Goal: Task Accomplishment & Management: Manage account settings

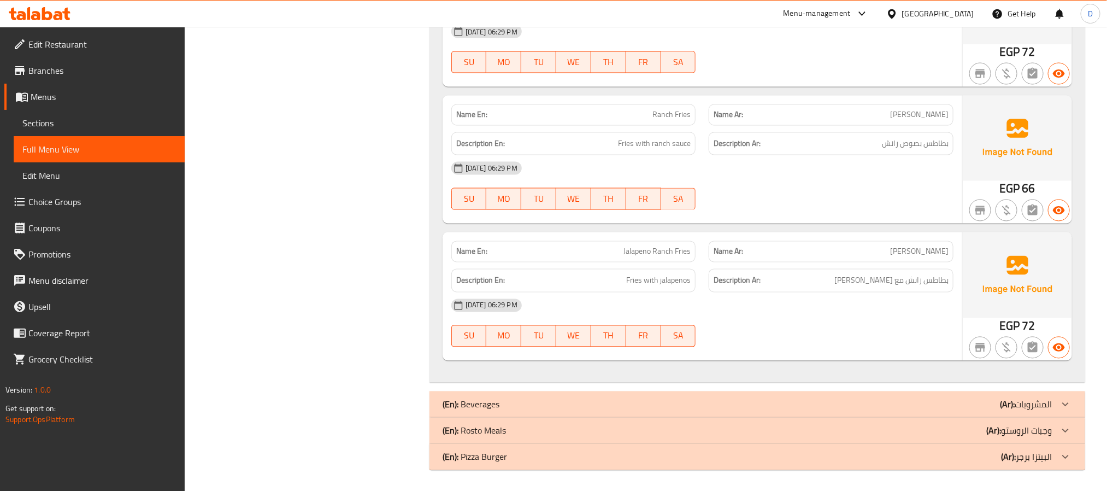
scroll to position [1056, 0]
click at [645, 250] on span "Jalapeno Ranch Fries" at bounding box center [657, 250] width 67 height 11
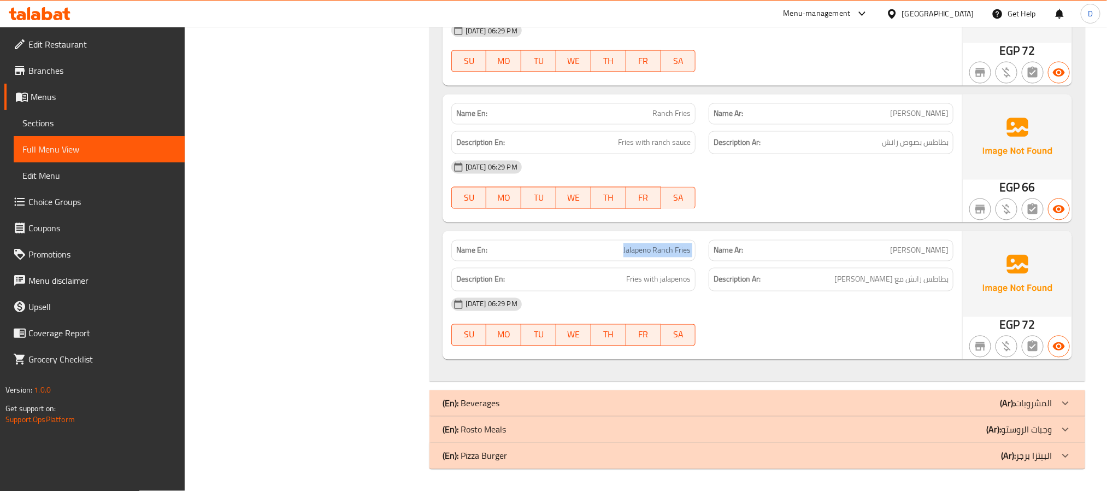
copy span "Jalapeno Ranch Fries"
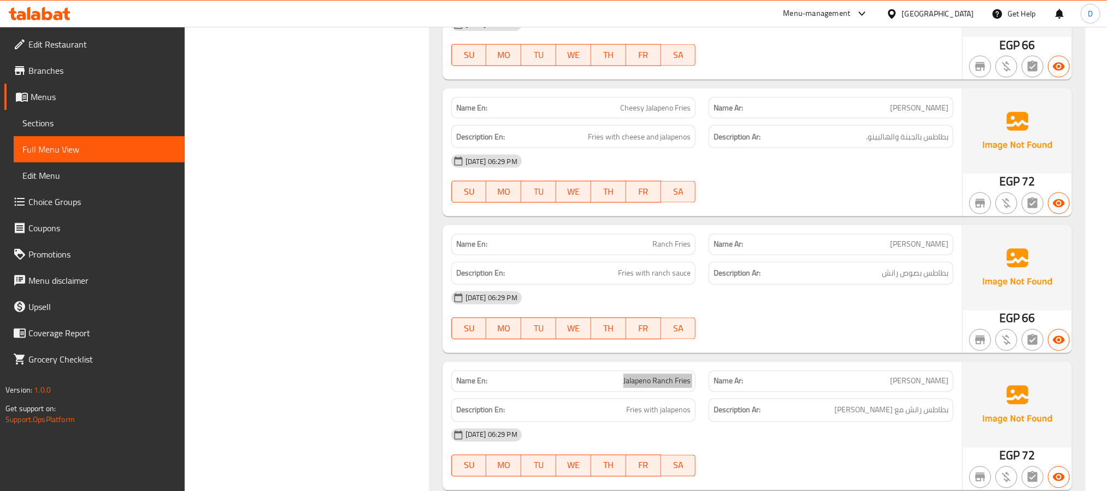
scroll to position [893, 0]
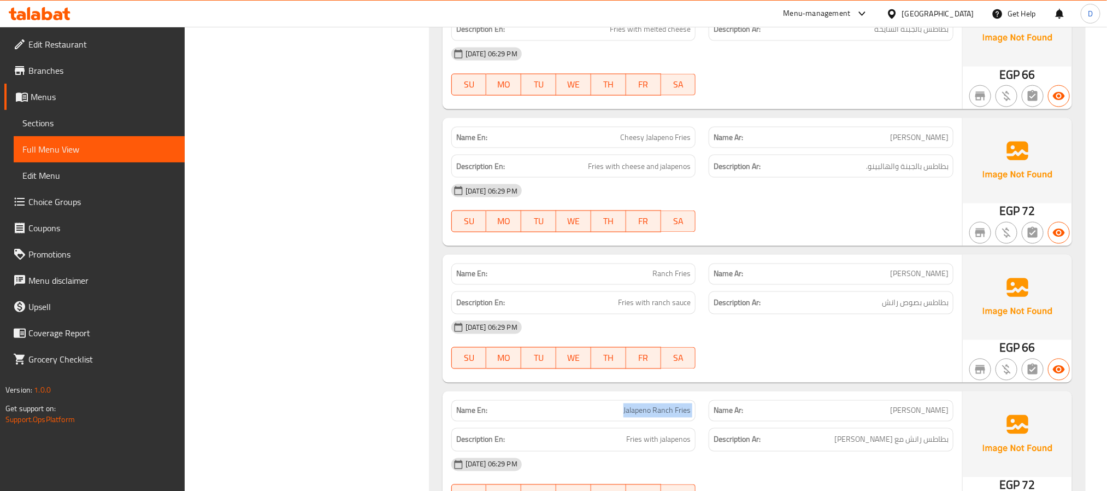
click at [648, 139] on span "Cheesy Jalapeno Fries" at bounding box center [655, 137] width 71 height 11
copy span "Cheesy Jalapeno Fries"
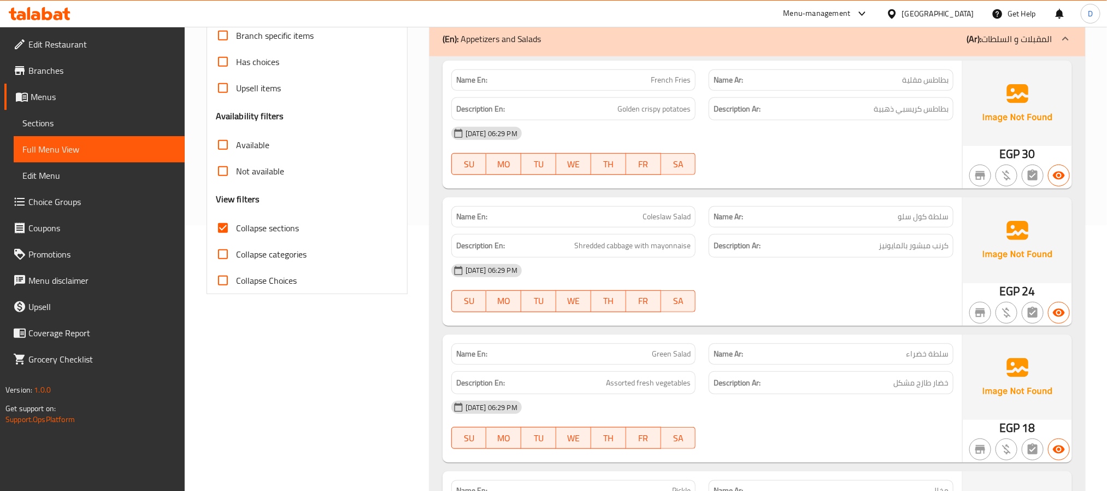
scroll to position [237, 0]
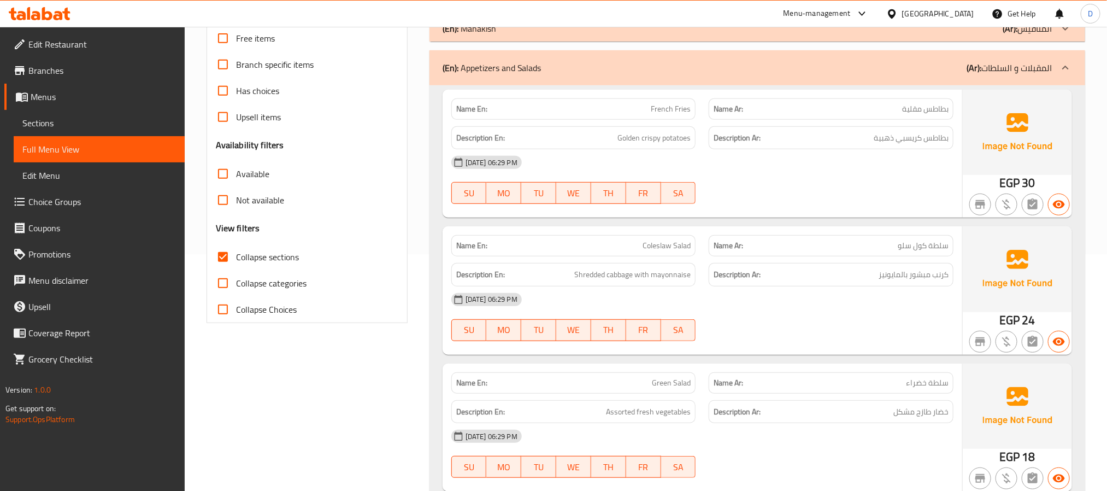
click at [767, 69] on div "(En): Appetizers and Salads (Ar): المقبلات و السلطات" at bounding box center [748, 67] width 610 height 13
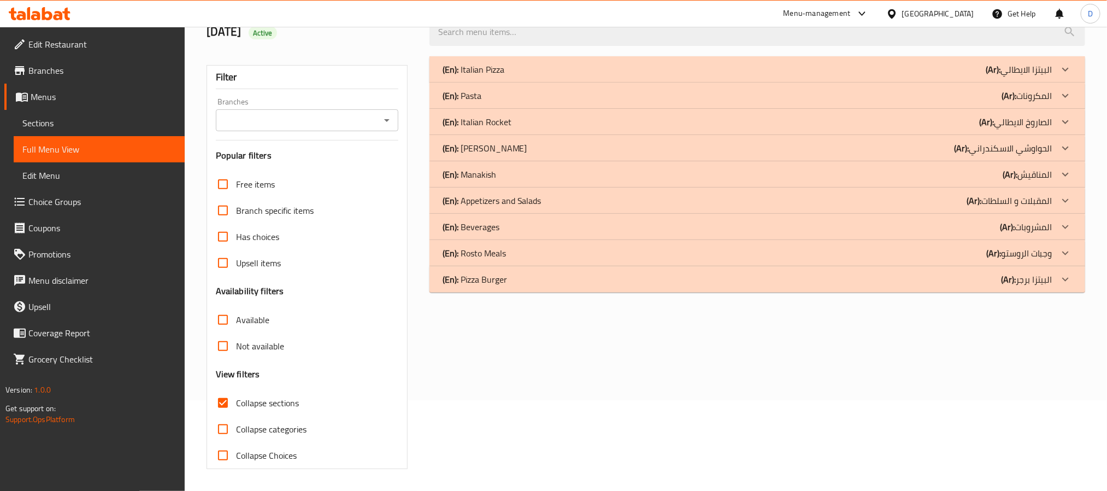
scroll to position [92, 0]
click at [965, 230] on div "(En): Beverages (Ar): المشروبات" at bounding box center [748, 226] width 610 height 13
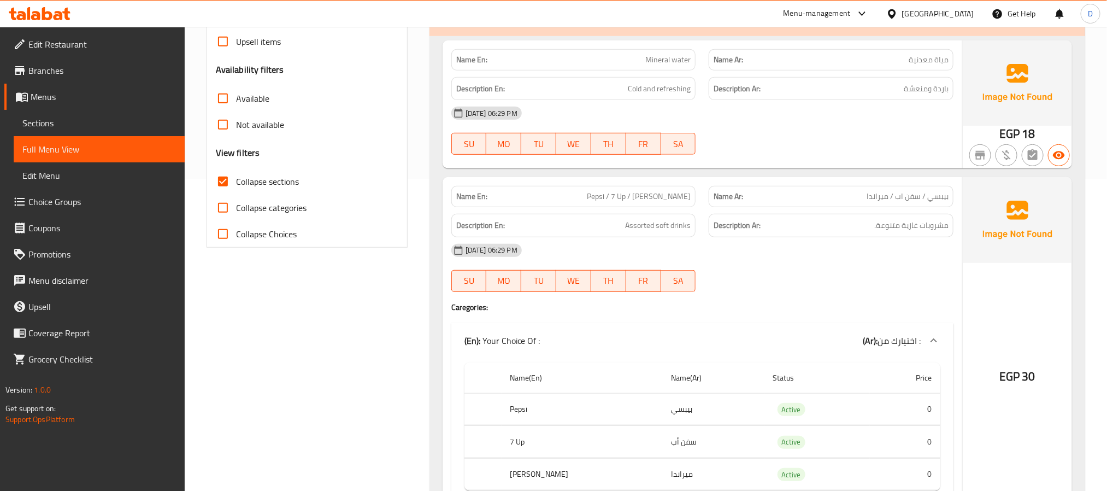
scroll to position [338, 0]
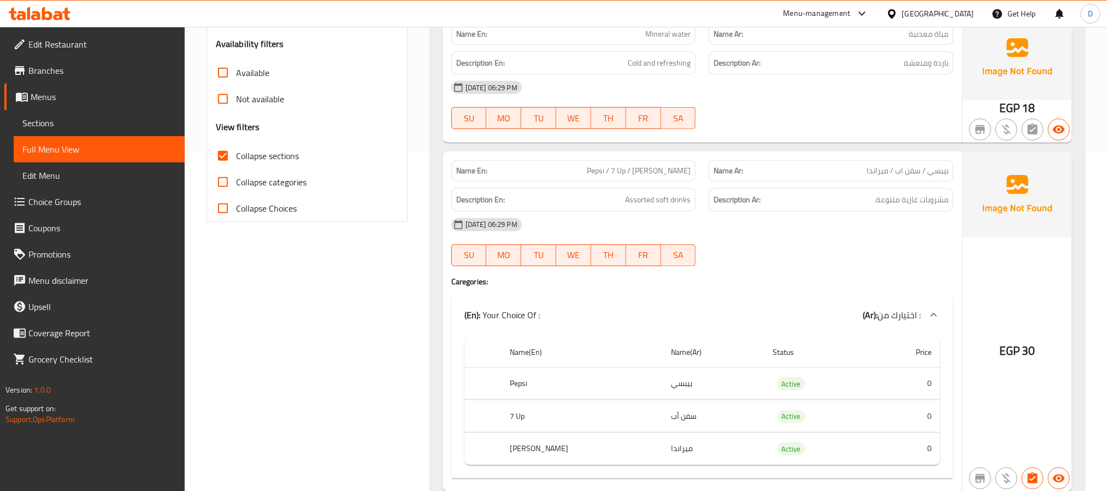
click at [833, 224] on div "[DATE] 06:29 PM" at bounding box center [702, 225] width 515 height 26
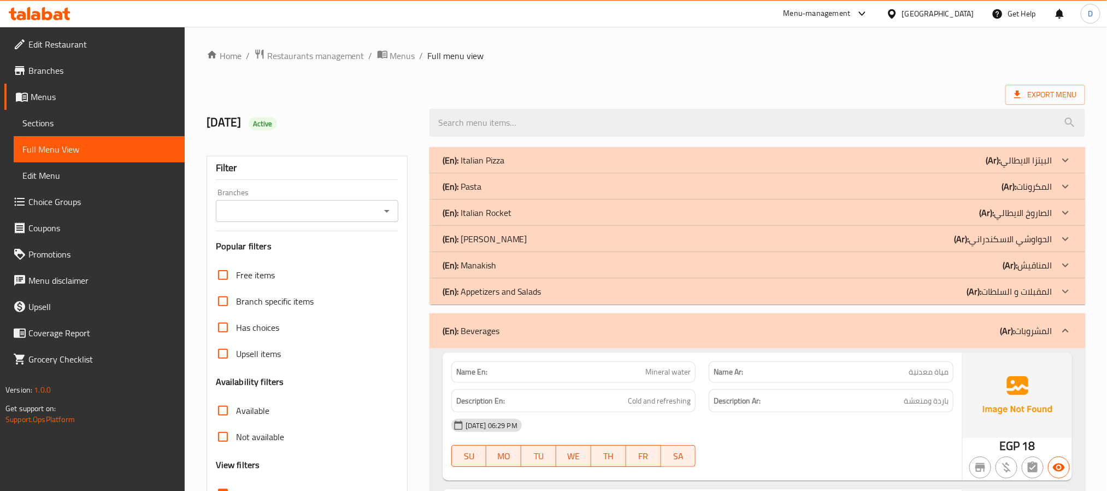
click at [882, 343] on div "(En): Beverages (Ar): المشروبات" at bounding box center [758, 330] width 656 height 35
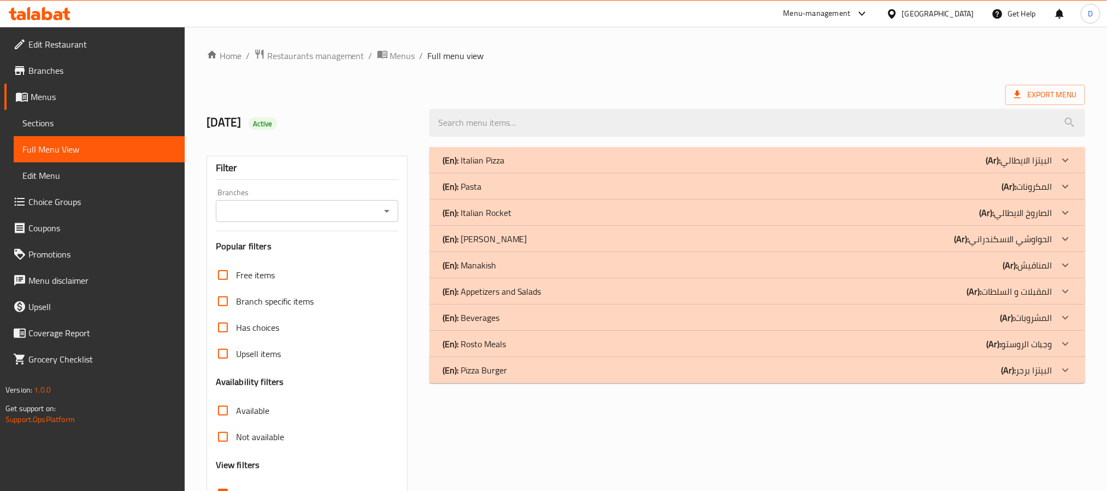
click at [882, 343] on div "(En): Rosto Meals (Ar): وجبات الروستو" at bounding box center [748, 343] width 610 height 13
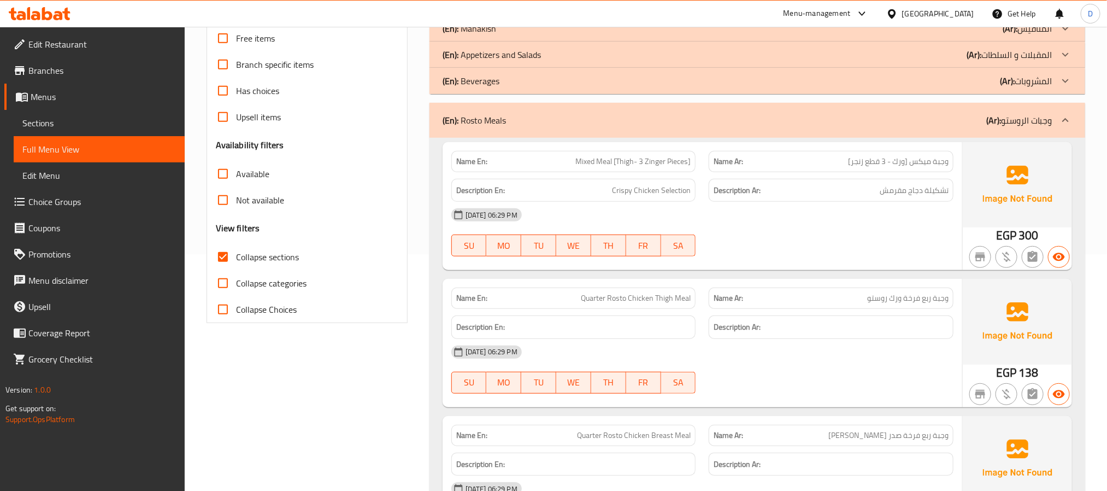
scroll to position [208, 0]
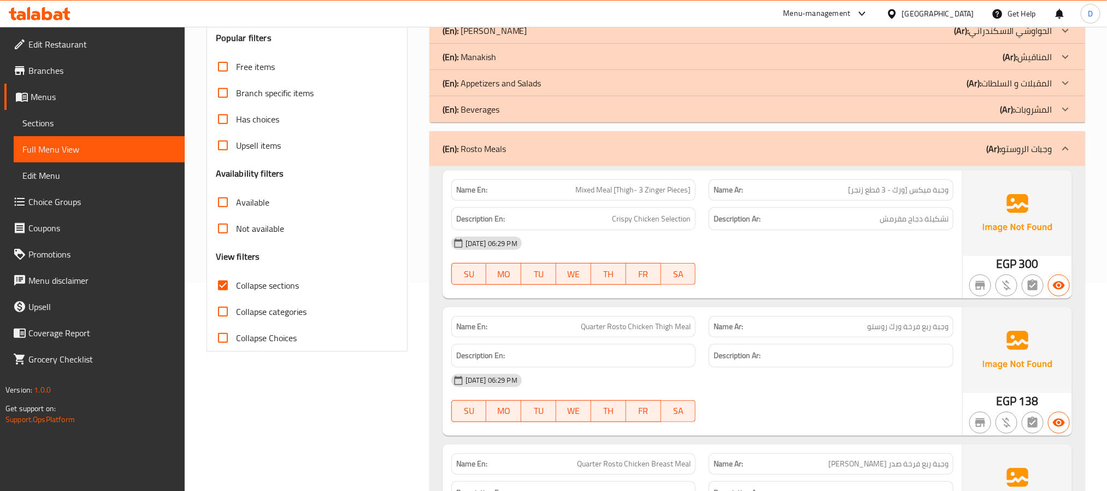
drag, startPoint x: 684, startPoint y: 158, endPoint x: 319, endPoint y: 466, distance: 477.8
click at [684, 158] on div "(En): Rosto Meals (Ar): وجبات الروستو" at bounding box center [758, 148] width 656 height 35
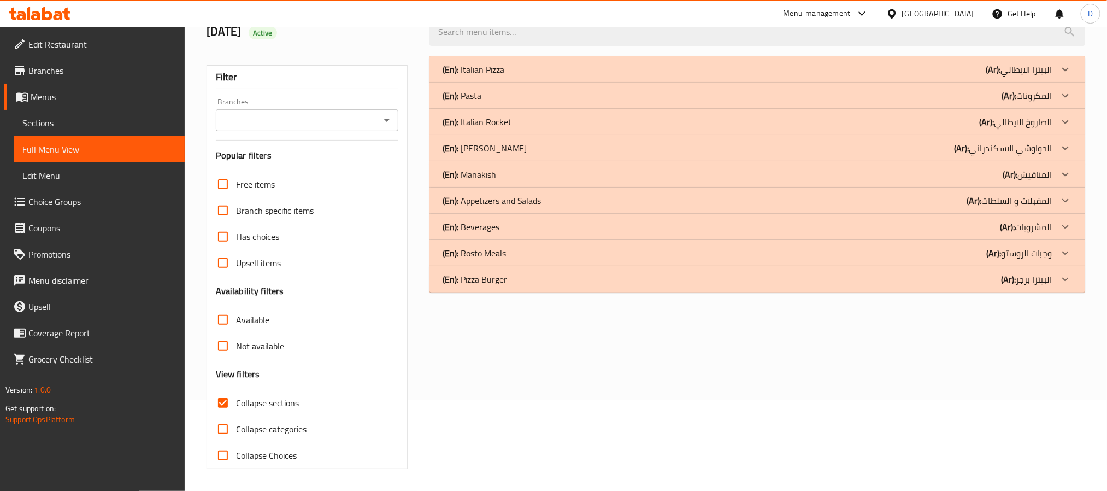
scroll to position [92, 0]
drag, startPoint x: 669, startPoint y: 275, endPoint x: 680, endPoint y: 304, distance: 30.7
click at [669, 275] on div "(En): Pizza Burger (Ar): البيتزا برجر" at bounding box center [748, 279] width 610 height 13
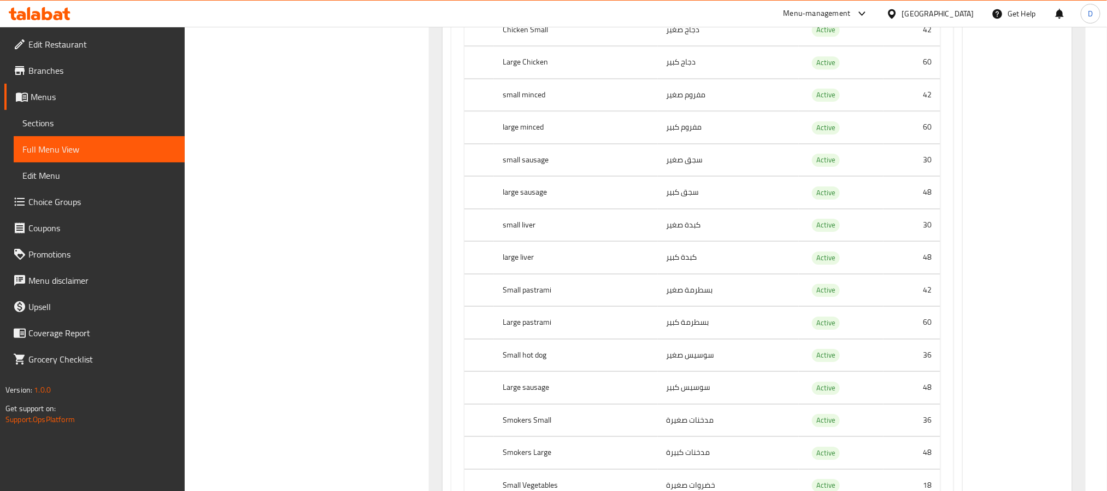
scroll to position [6292, 0]
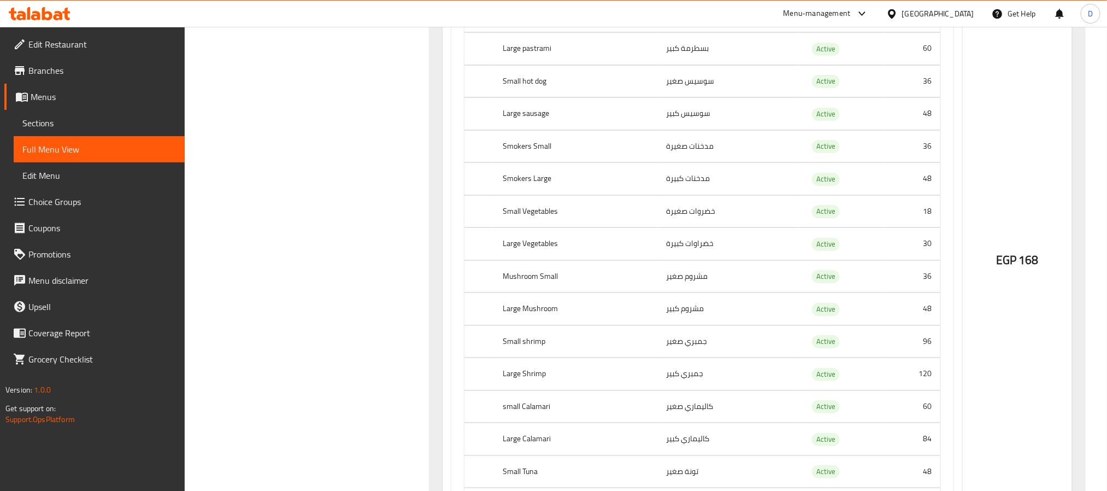
scroll to position [6620, 0]
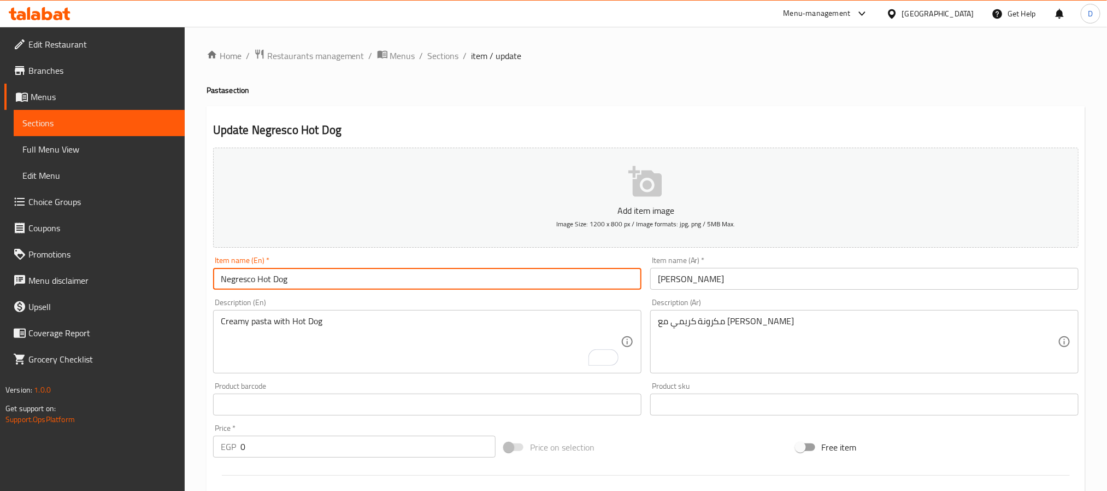
click at [444, 64] on div "Home / Restaurants management / Menus / Sections / item / update Pasta section …" at bounding box center [646, 457] width 879 height 816
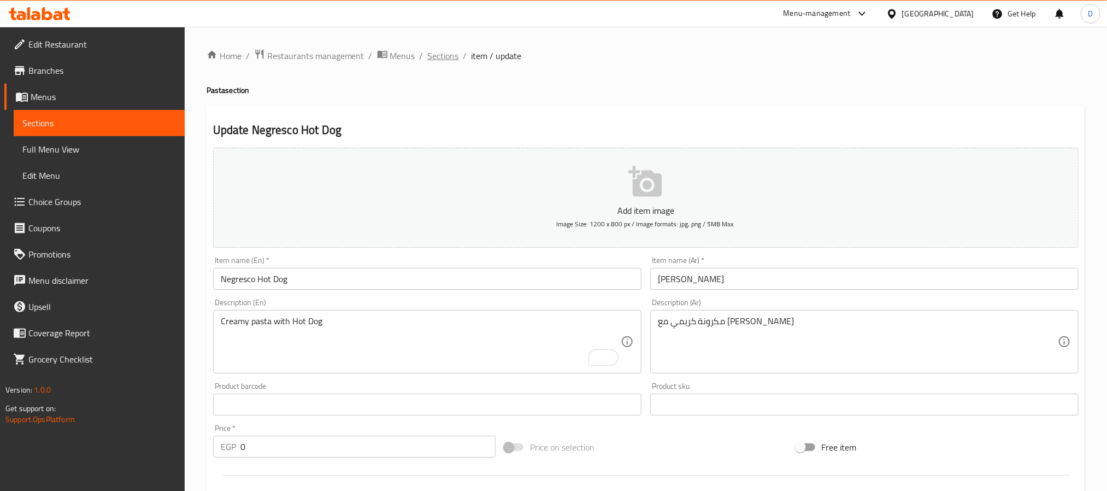
click at [443, 56] on span "Sections" at bounding box center [443, 55] width 31 height 13
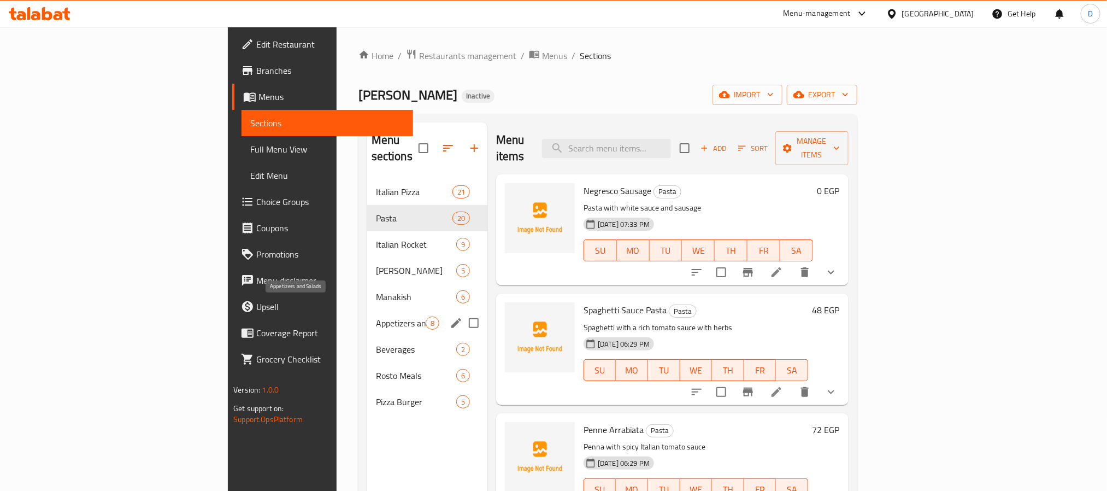
click at [376, 316] on span "Appetizers and Salads" at bounding box center [401, 322] width 50 height 13
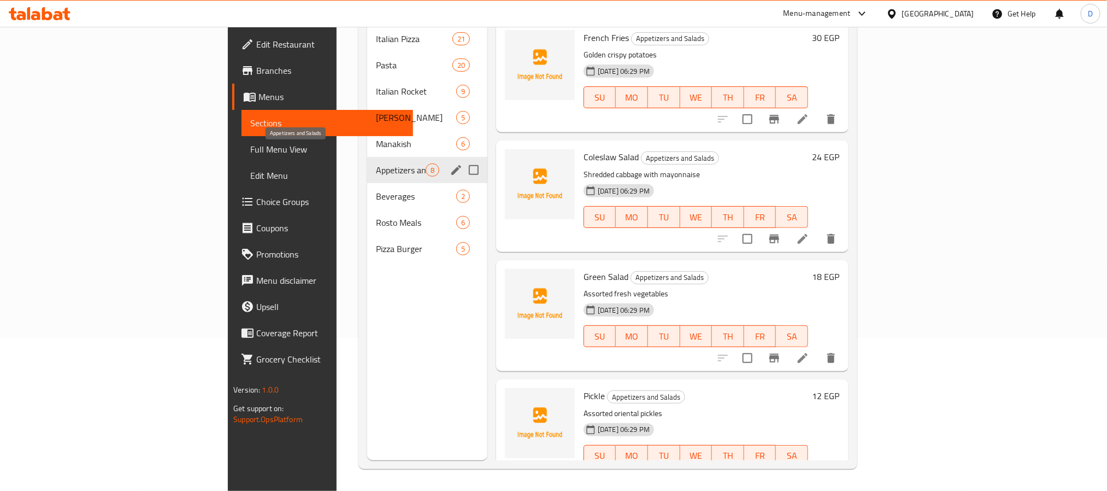
scroll to position [491, 0]
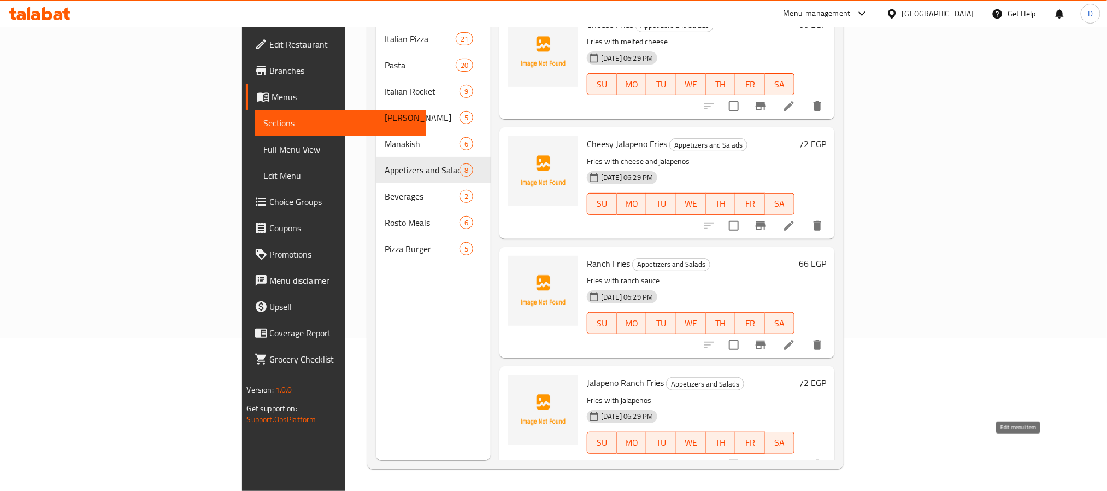
click at [796, 458] on icon at bounding box center [789, 464] width 13 height 13
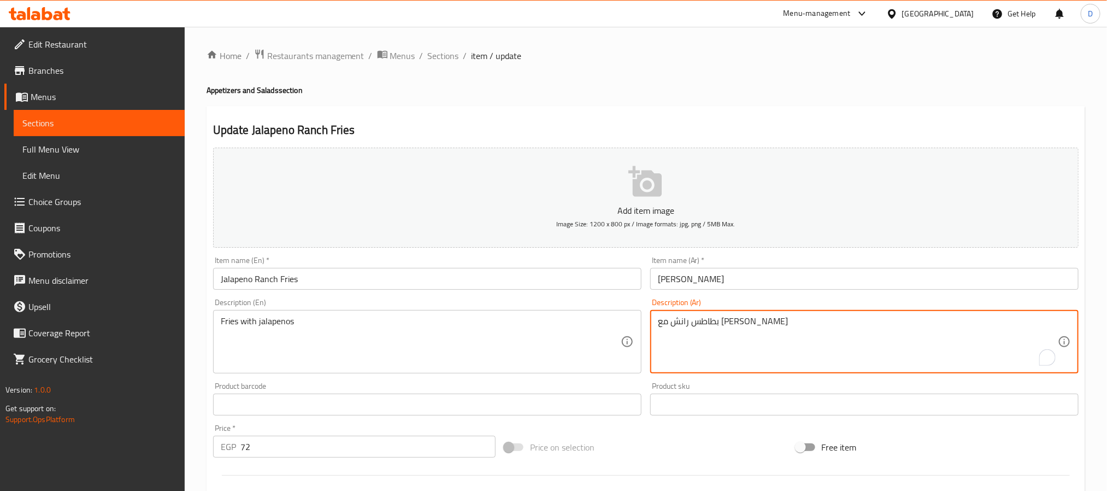
click at [735, 326] on textarea "بطاطس رانش مع [PERSON_NAME]" at bounding box center [858, 342] width 400 height 52
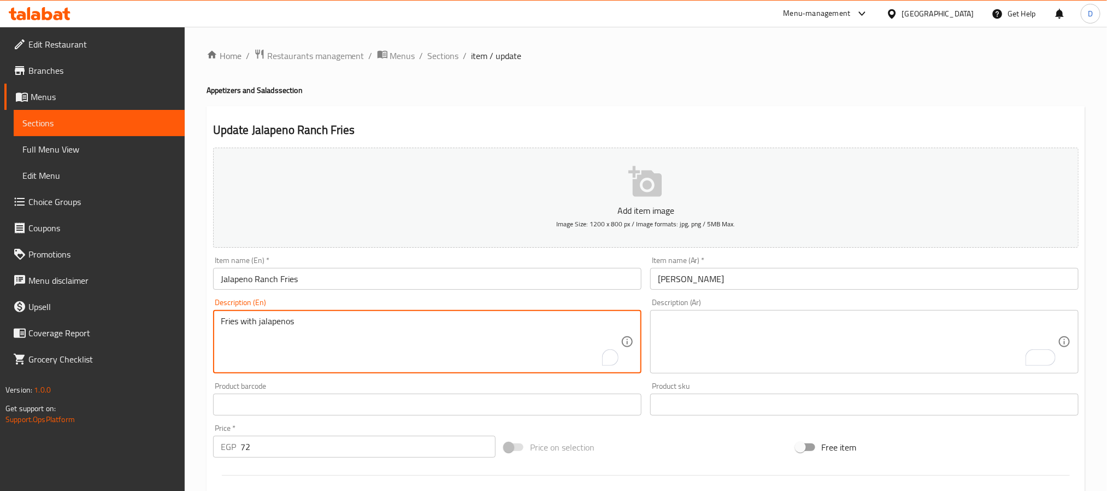
click at [267, 319] on textarea "Fries with jalapenos" at bounding box center [421, 342] width 400 height 52
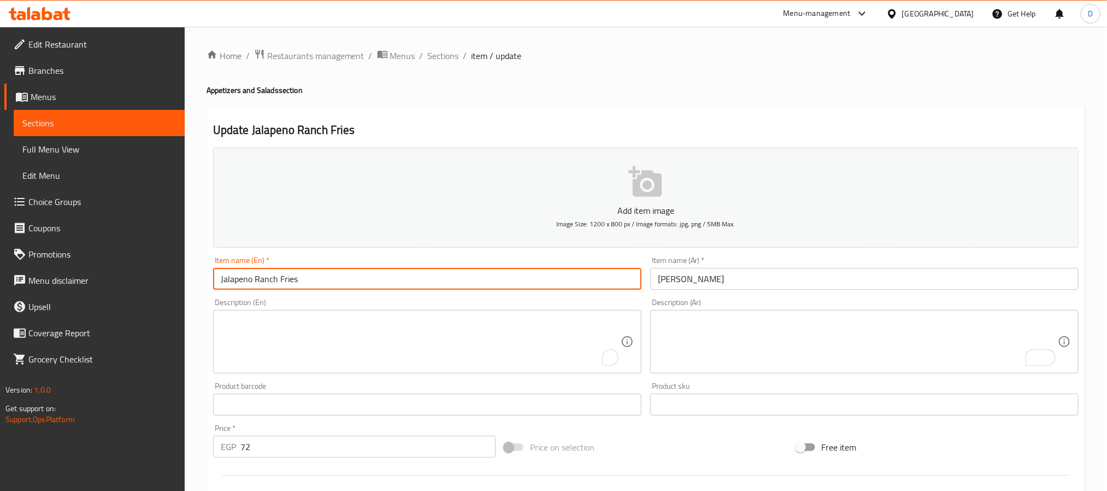
click at [361, 278] on input "Jalapeno Ranch Fries" at bounding box center [427, 279] width 428 height 22
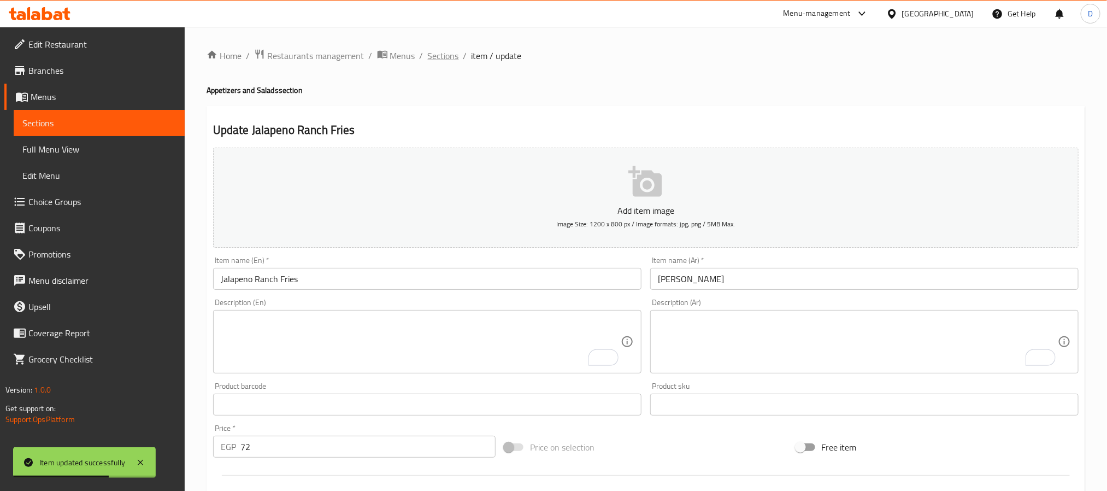
click at [433, 55] on span "Sections" at bounding box center [443, 55] width 31 height 13
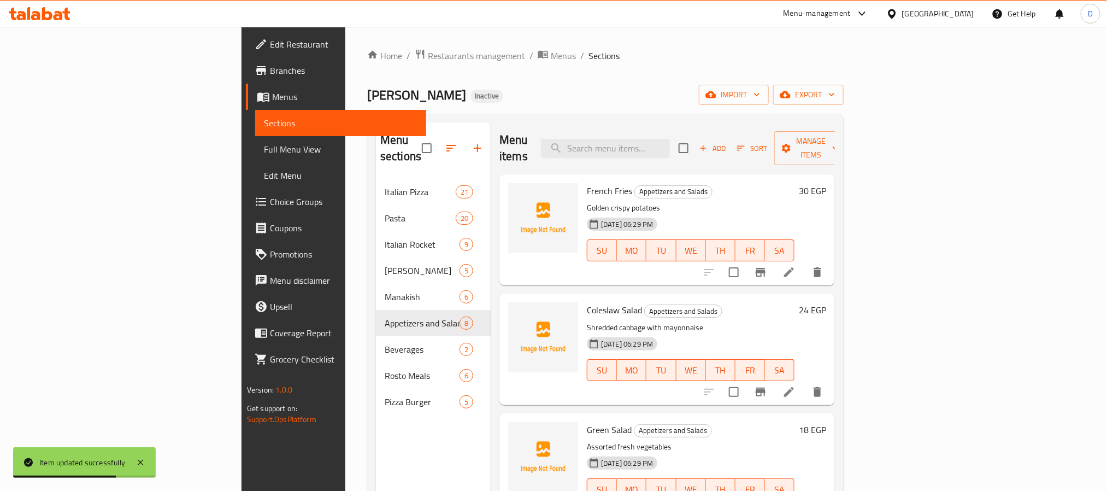
scroll to position [402, 0]
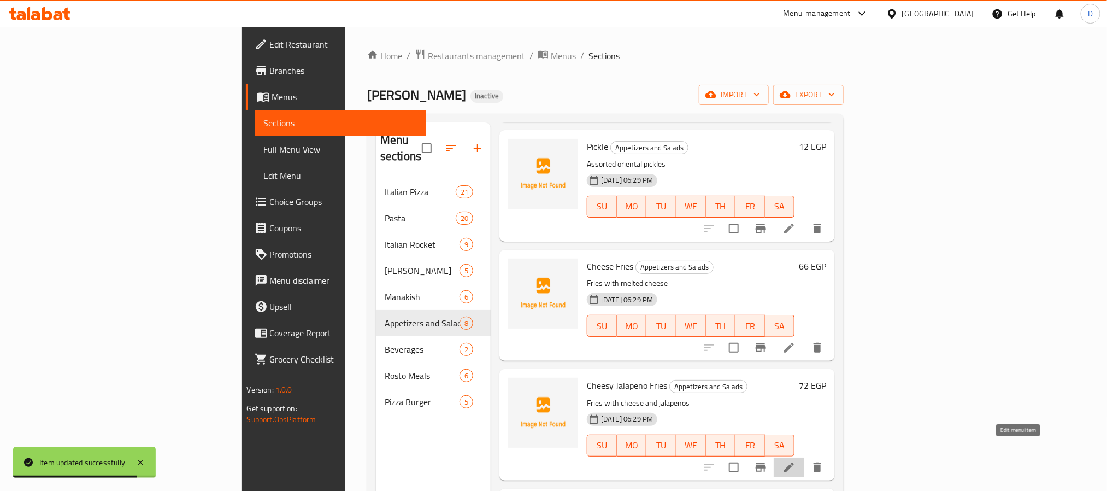
click at [796, 461] on icon at bounding box center [789, 467] width 13 height 13
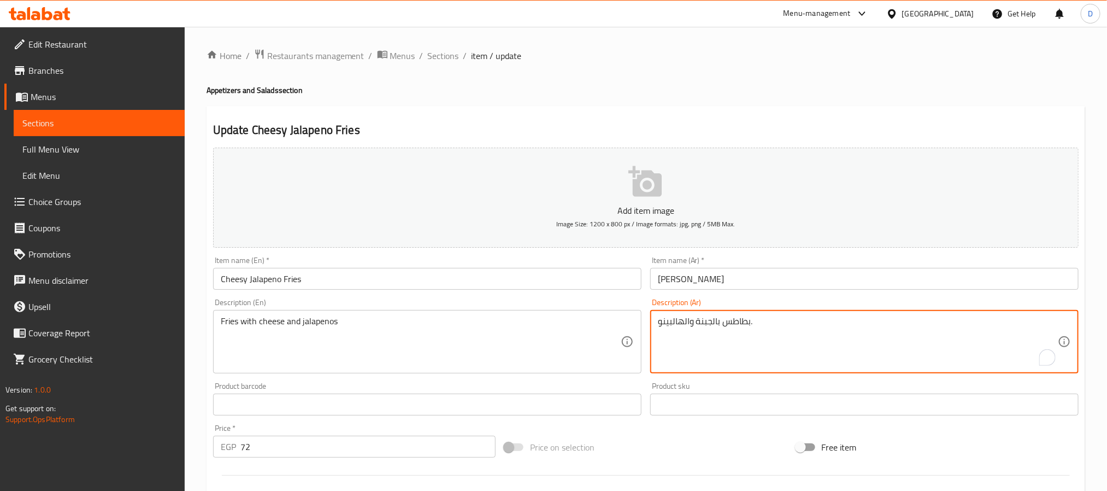
click at [729, 322] on textarea "بطاطس بالجبنة والهالبينو." at bounding box center [858, 342] width 400 height 52
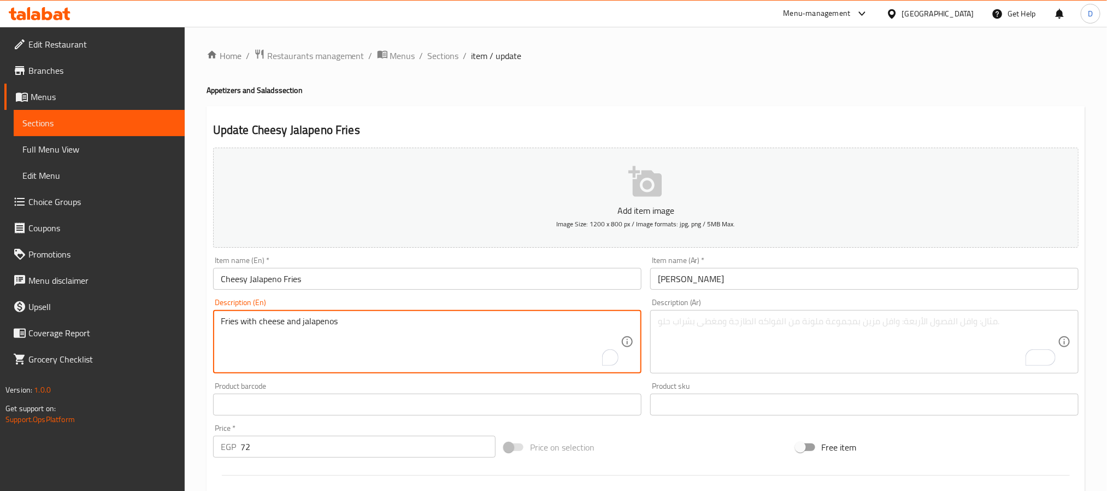
click at [312, 321] on textarea "Fries with cheese and jalapenos" at bounding box center [421, 342] width 400 height 52
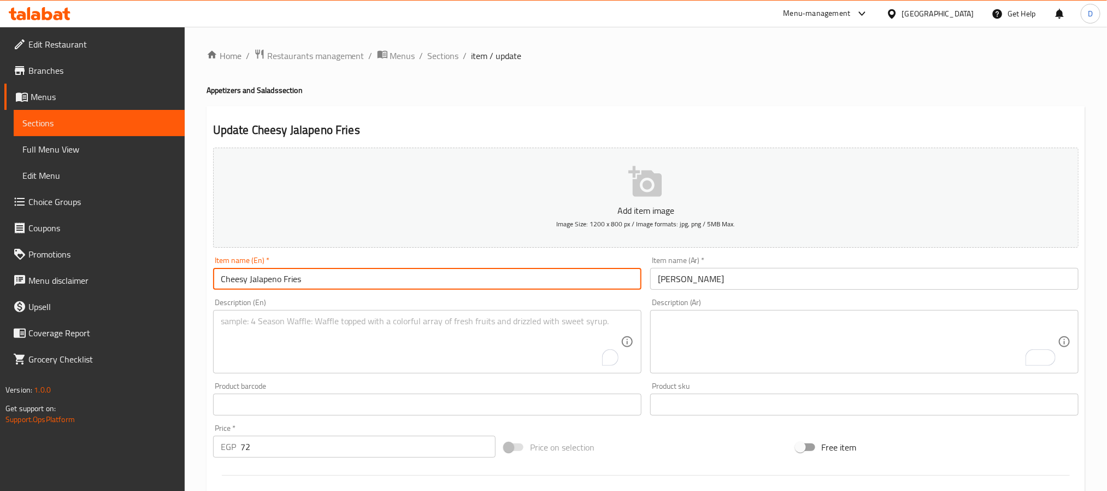
click at [339, 278] on input "Cheesy Jalapeno Fries" at bounding box center [427, 279] width 428 height 22
click at [374, 272] on input "Cheesy Jalapeno Fries" at bounding box center [427, 279] width 428 height 22
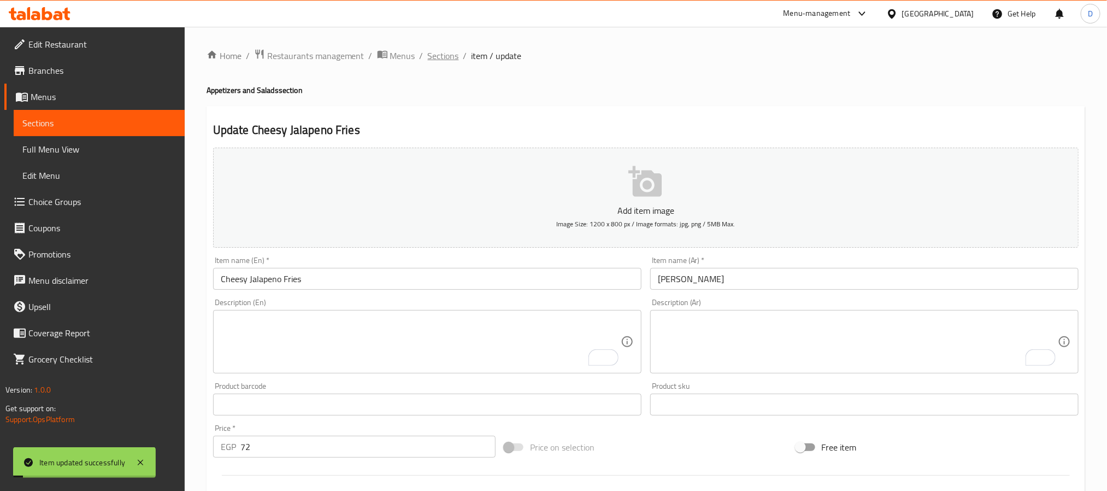
click at [443, 54] on span "Sections" at bounding box center [443, 55] width 31 height 13
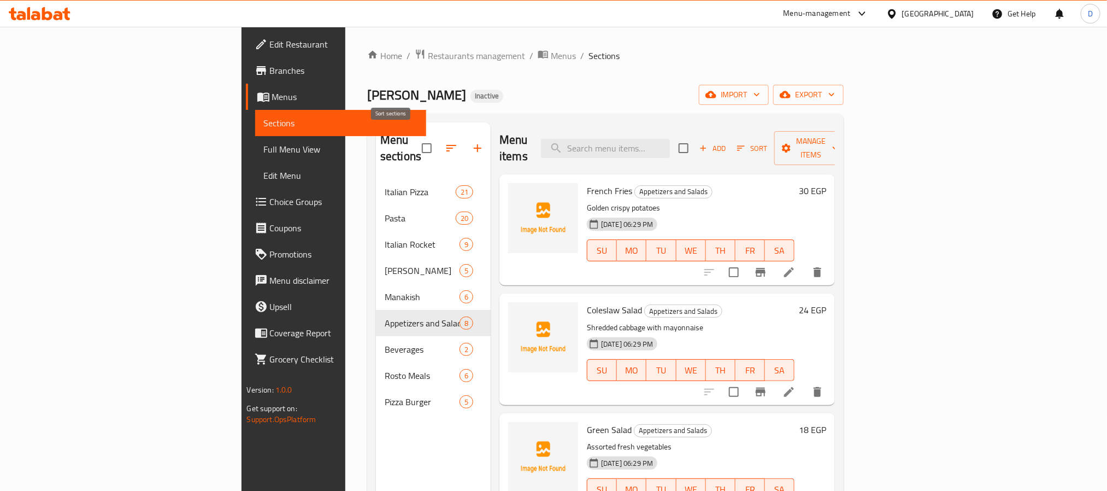
click at [445, 142] on icon "button" at bounding box center [451, 148] width 13 height 13
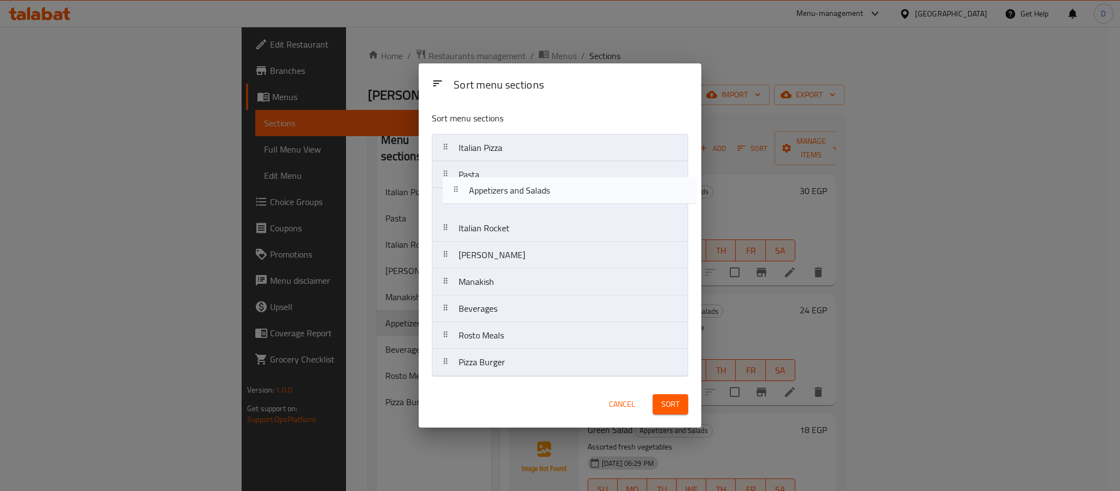
drag, startPoint x: 536, startPoint y: 291, endPoint x: 538, endPoint y: 151, distance: 139.4
click at [538, 156] on nav "Italian Pizza Pasta Italian Rocket Alexandrian Hawawshi Manakish Appetizers and…" at bounding box center [560, 255] width 256 height 242
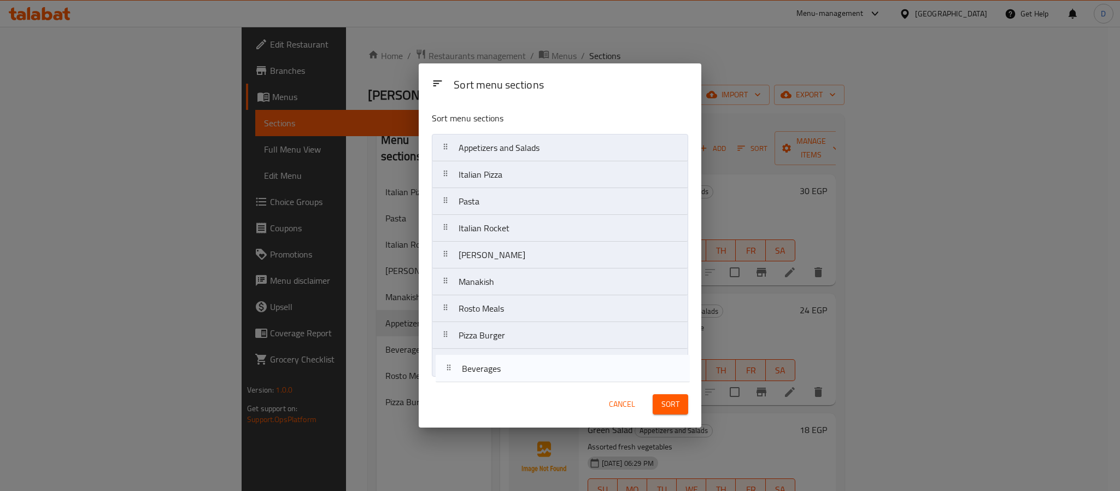
drag, startPoint x: 530, startPoint y: 313, endPoint x: 533, endPoint y: 378, distance: 64.6
click at [533, 378] on div "Sort menu sections Appetizers and Salads Italian Pizza Pasta Italian Rocket Ale…" at bounding box center [560, 242] width 283 height 278
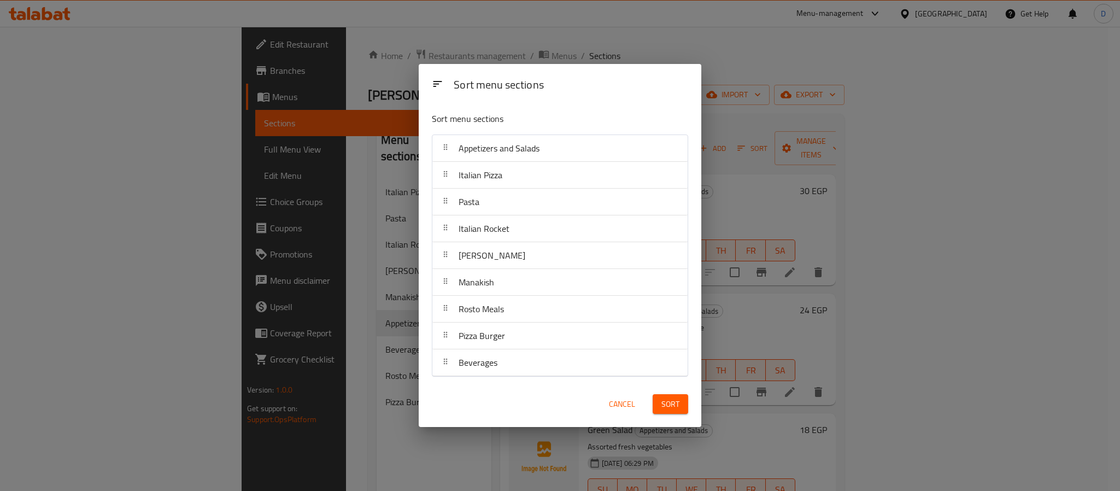
click at [673, 405] on span "Sort" at bounding box center [670, 404] width 18 height 14
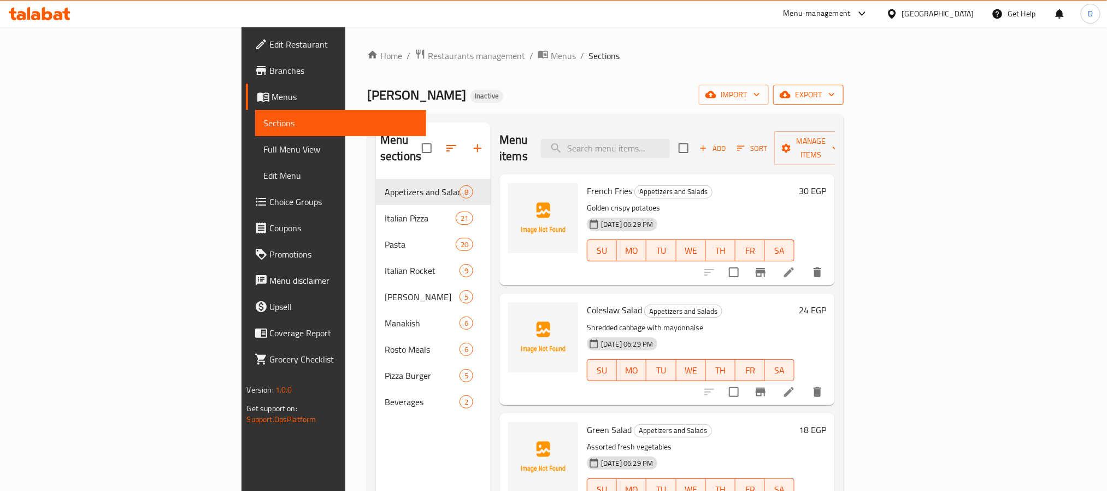
click at [835, 91] on span "export" at bounding box center [808, 95] width 53 height 14
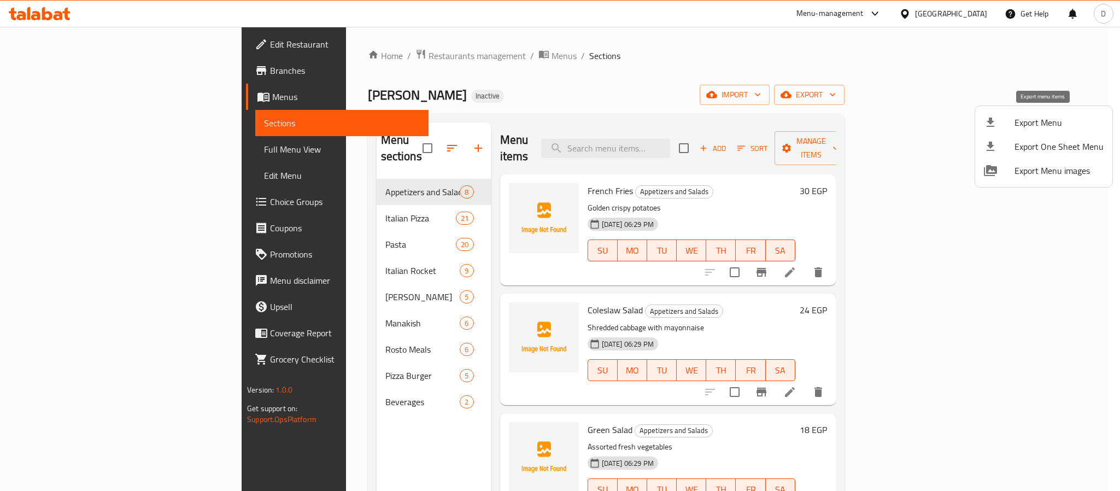
click at [1048, 120] on span "Export Menu" at bounding box center [1058, 122] width 89 height 13
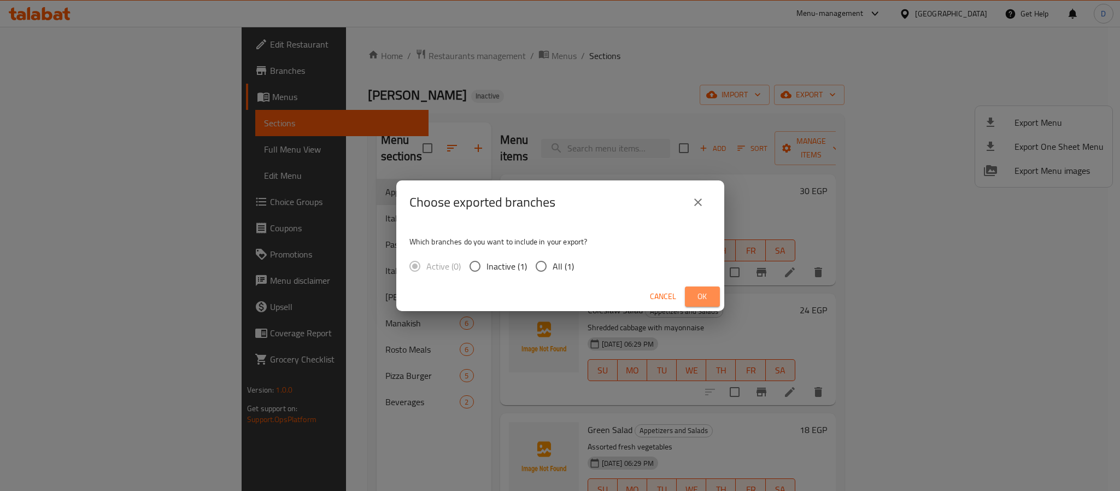
click at [705, 297] on span "Ok" at bounding box center [702, 297] width 17 height 14
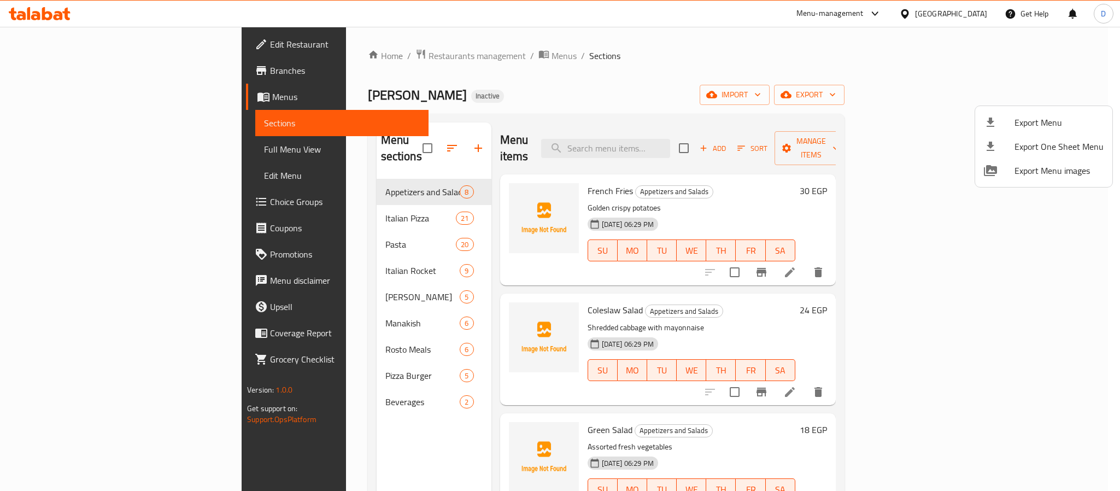
click at [66, 148] on div at bounding box center [560, 245] width 1120 height 491
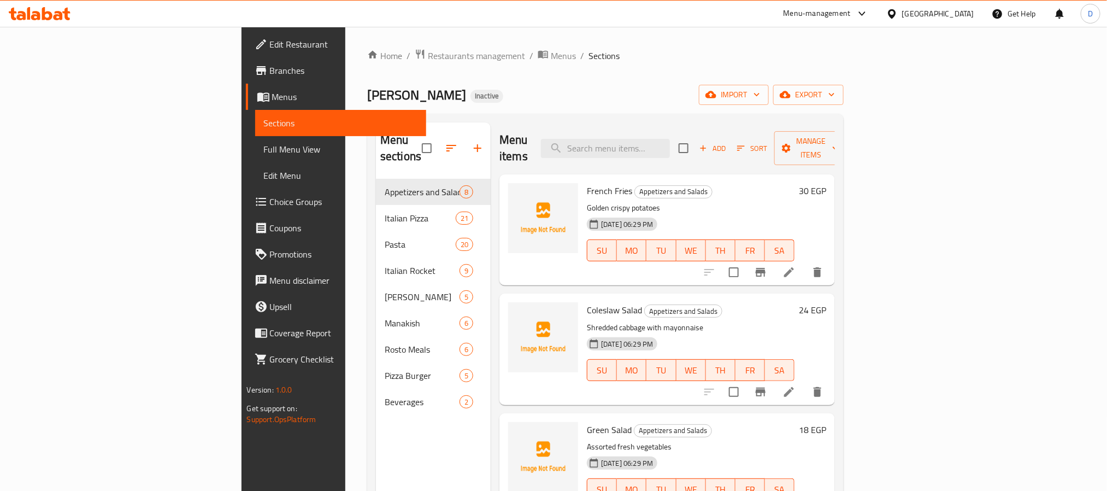
click at [264, 148] on span "Full Menu View" at bounding box center [341, 149] width 154 height 13
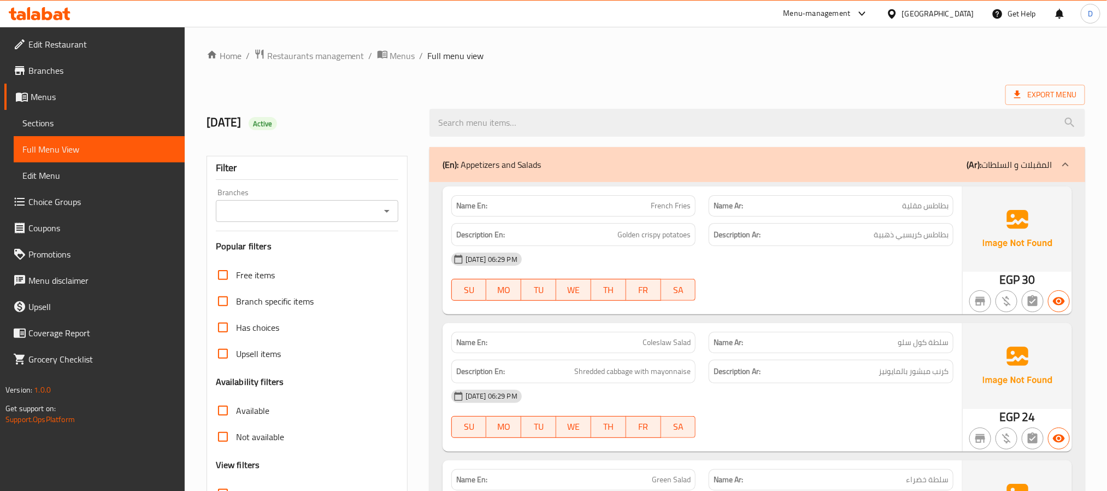
click at [753, 294] on div "17-09-2025 06:29 PM SU MO TU WE TH FR SA" at bounding box center [702, 276] width 515 height 61
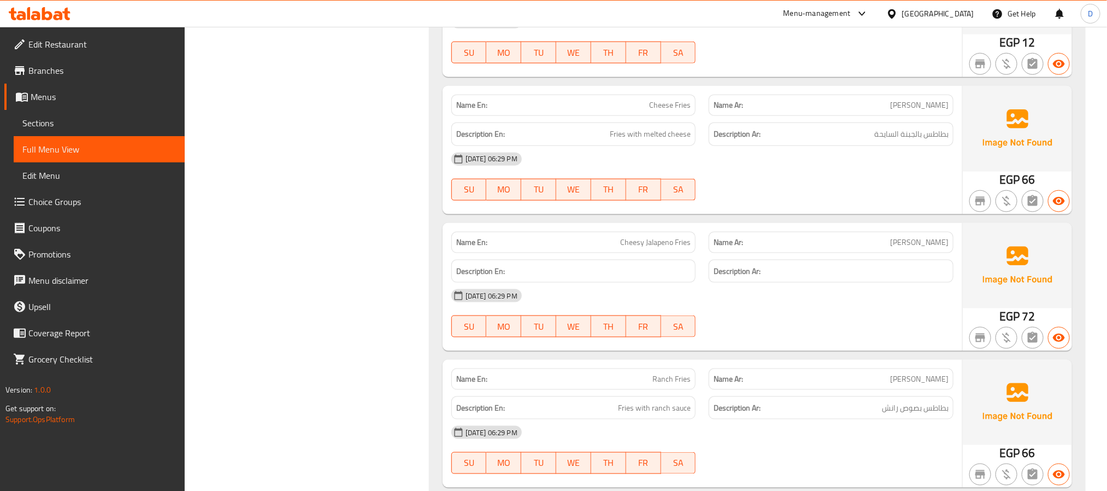
scroll to position [1122, 0]
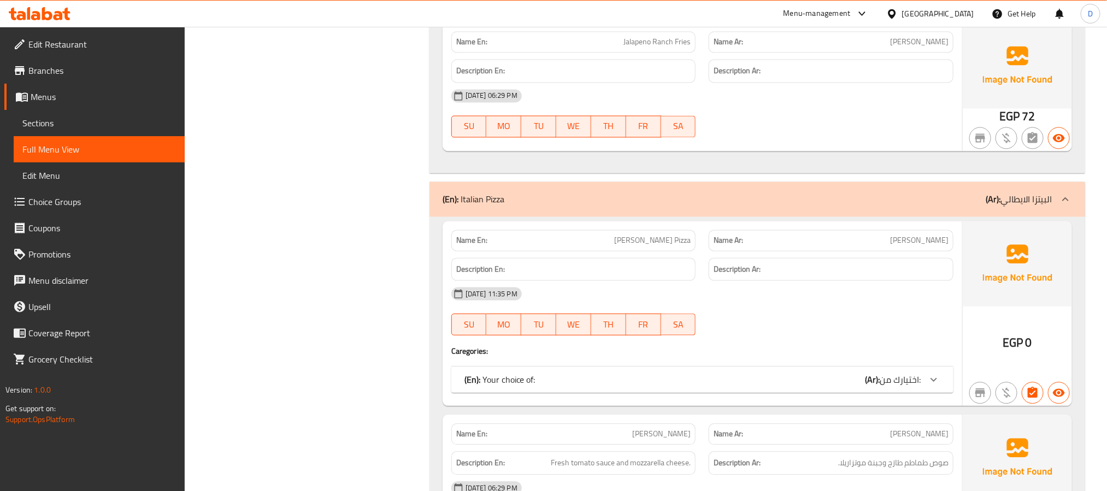
click at [887, 387] on span "اختيارك من:" at bounding box center [900, 379] width 41 height 16
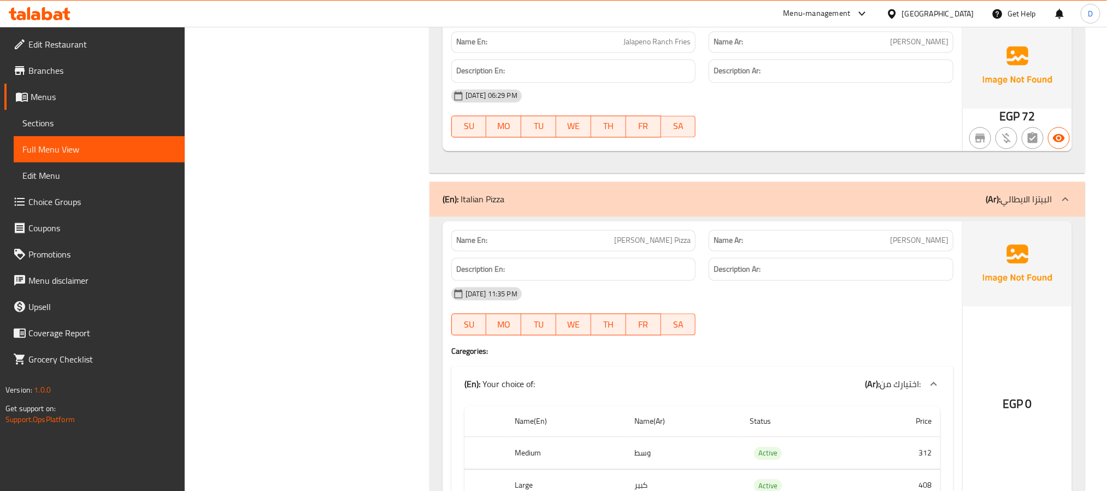
scroll to position [1367, 0]
